Goal: Transaction & Acquisition: Subscribe to service/newsletter

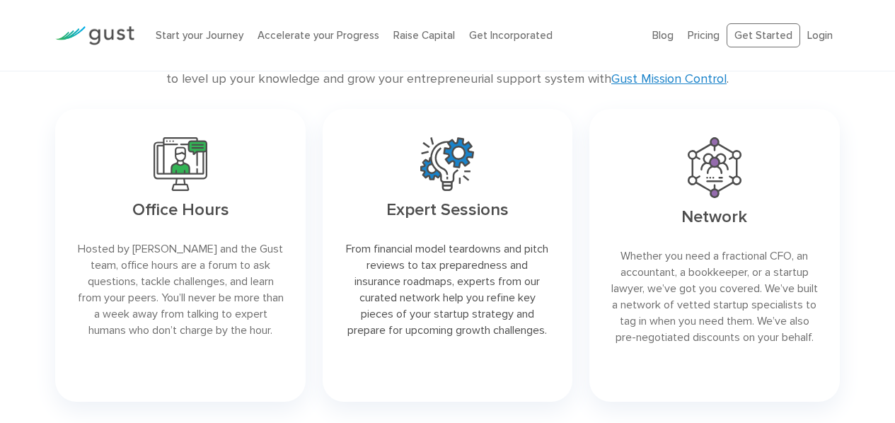
scroll to position [2920, 0]
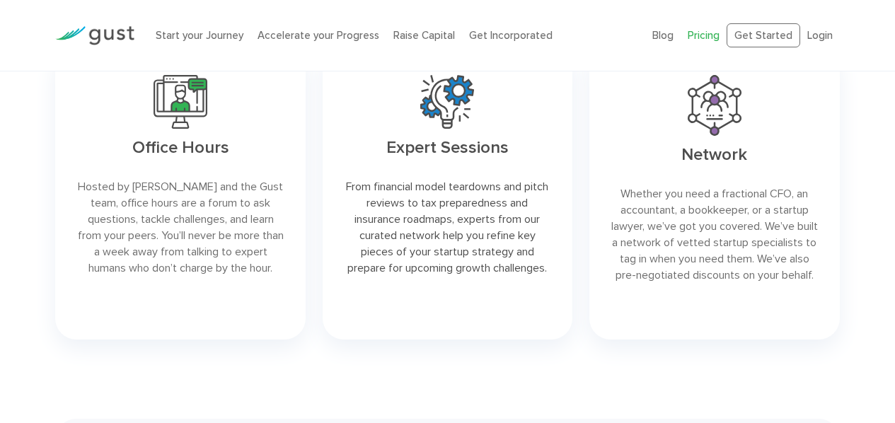
click at [701, 34] on link "Pricing" at bounding box center [704, 35] width 32 height 13
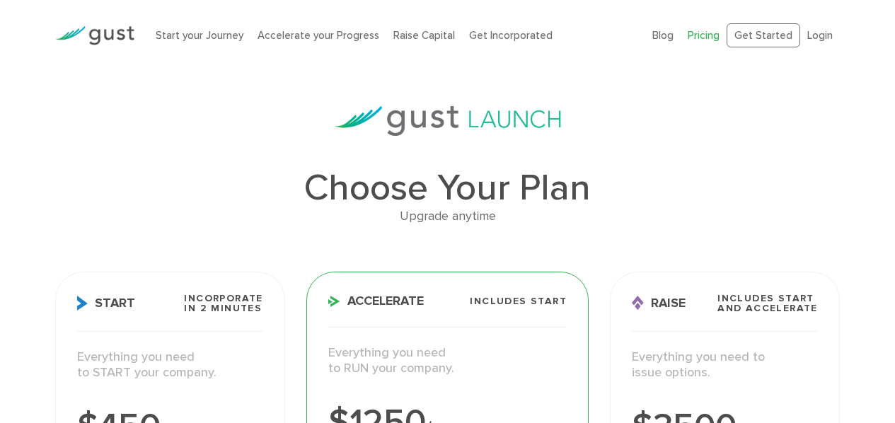
click at [730, 184] on h1 "Choose Your Plan" at bounding box center [447, 188] width 785 height 37
click at [213, 33] on link "Start your Journey" at bounding box center [200, 35] width 88 height 13
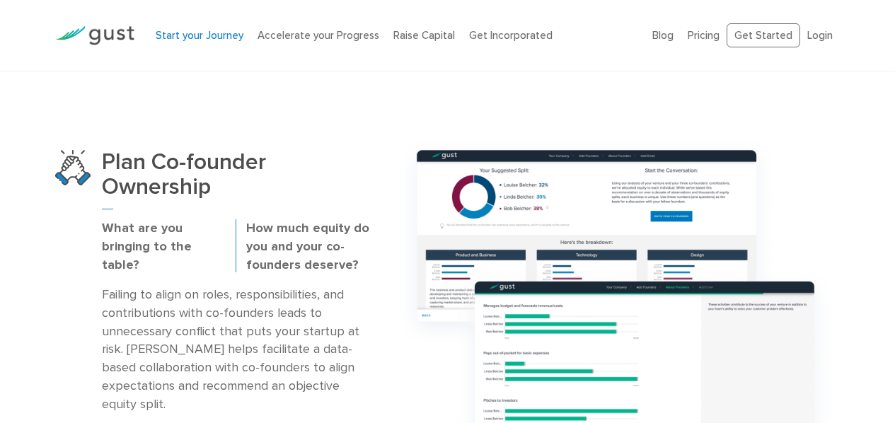
scroll to position [887, 0]
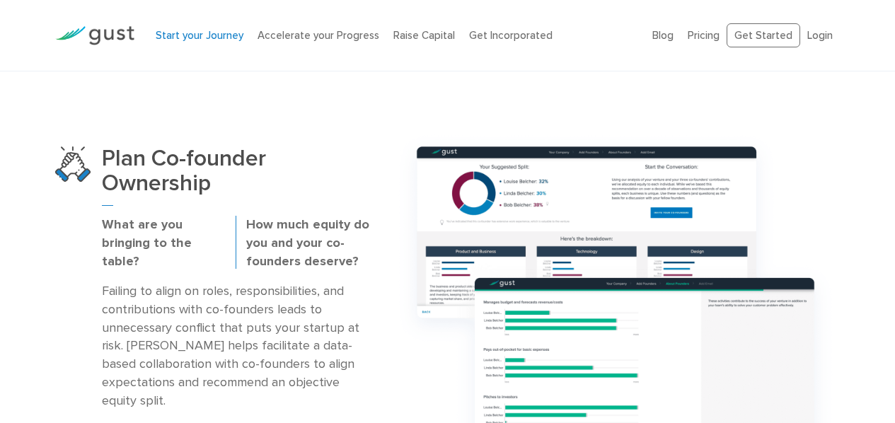
click at [167, 173] on h3 "Plan Co-founder Ownership" at bounding box center [235, 175] width 267 height 59
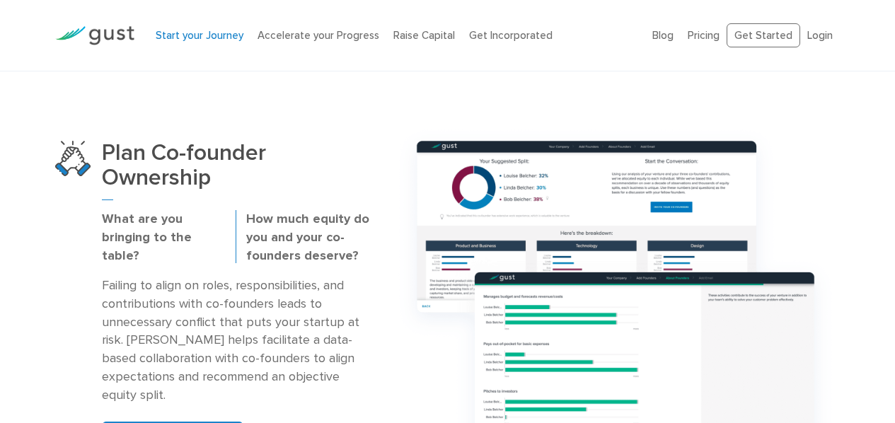
scroll to position [903, 0]
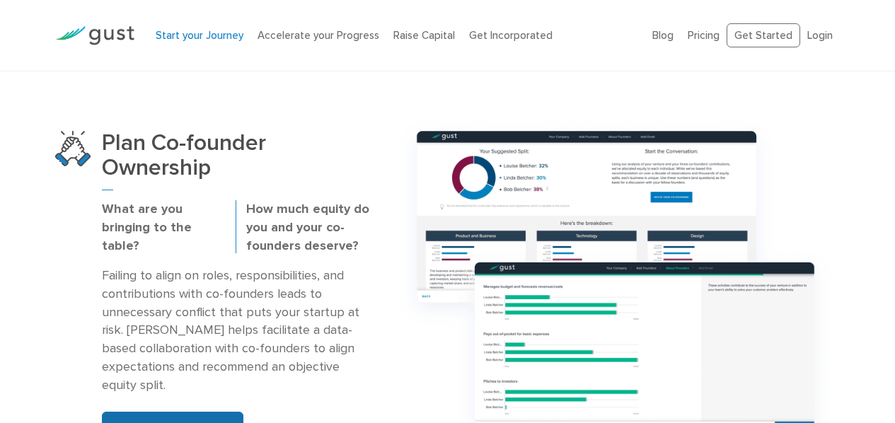
click at [168, 412] on link "GET STARTED" at bounding box center [172, 429] width 141 height 34
